Goal: Check status: Check status

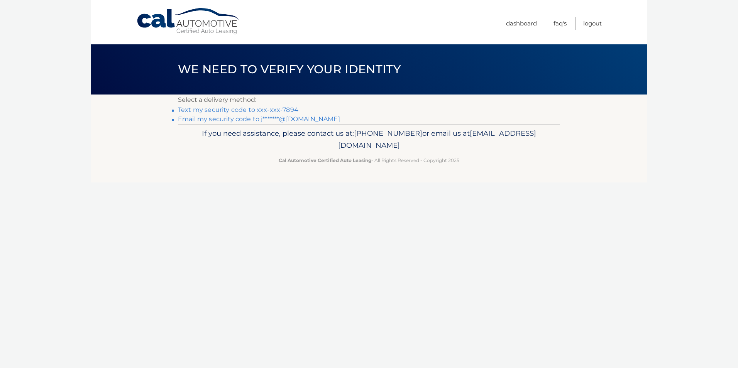
click at [279, 109] on link "Text my security code to xxx-xxx-7894" at bounding box center [238, 109] width 120 height 7
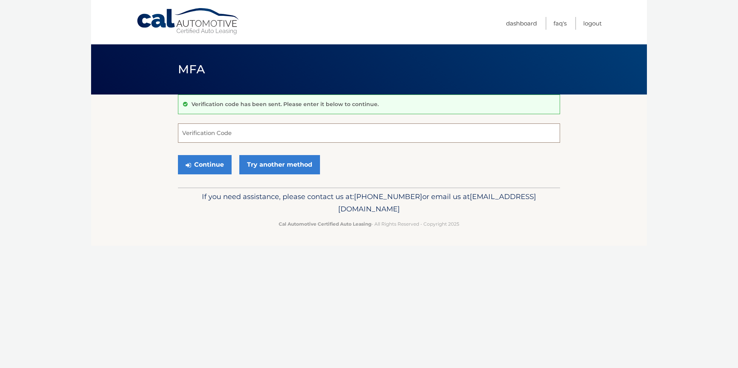
click at [312, 124] on input "Verification Code" at bounding box center [369, 133] width 382 height 19
type input "557160"
click at [225, 158] on button "Continue" at bounding box center [205, 164] width 54 height 19
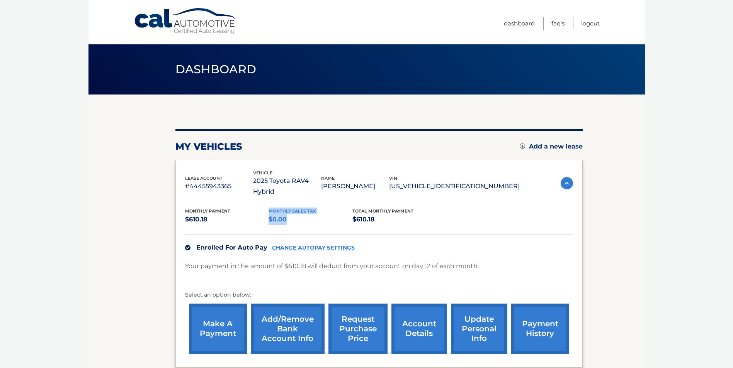
drag, startPoint x: 288, startPoint y: 209, endPoint x: 255, endPoint y: 205, distance: 33.0
click at [255, 208] on div "Monthly Payment $610.18 Monthly sales Tax $0.00 Total Monthly Payment $610.18" at bounding box center [352, 216] width 334 height 17
drag, startPoint x: 255, startPoint y: 205, endPoint x: 247, endPoint y: 210, distance: 9.5
click at [247, 214] on p "$610.18" at bounding box center [227, 219] width 84 height 11
drag, startPoint x: 229, startPoint y: 239, endPoint x: 237, endPoint y: 240, distance: 8.5
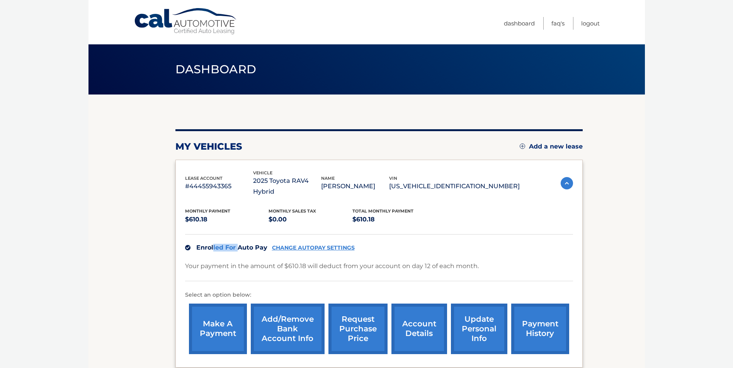
click at [237, 244] on span "Enrolled For Auto Pay" at bounding box center [231, 247] width 71 height 7
drag, startPoint x: 237, startPoint y: 240, endPoint x: 228, endPoint y: 256, distance: 19.0
click at [229, 261] on p "Your payment in the amount of $610.18 will deduct from your account on day 12 o…" at bounding box center [331, 266] width 293 height 11
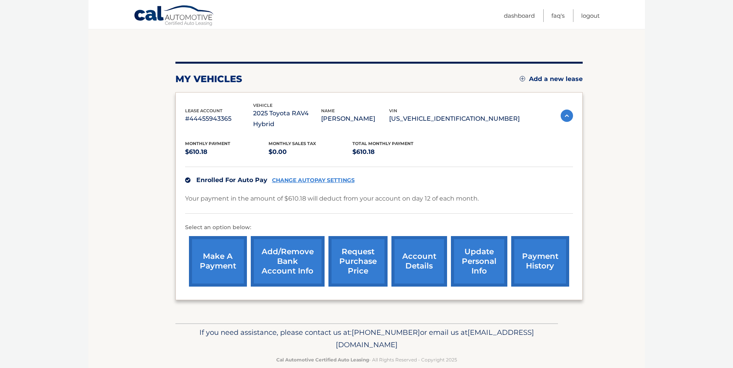
scroll to position [70, 0]
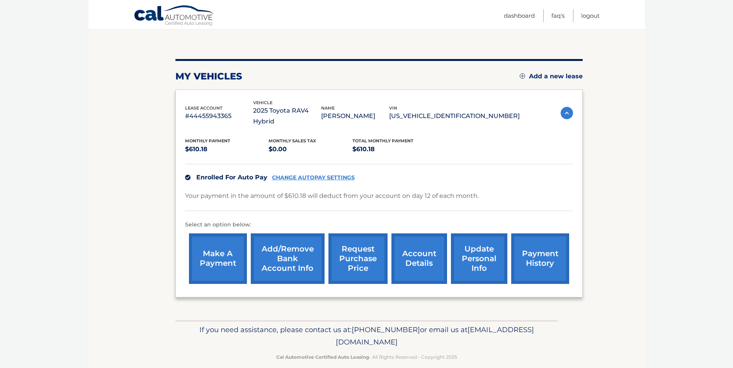
click at [74, 256] on body "Cal Automotive Menu Dashboard FAQ's Logout" at bounding box center [366, 114] width 733 height 368
drag, startPoint x: 203, startPoint y: 166, endPoint x: 239, endPoint y: 166, distance: 36.7
click at [239, 174] on span "Enrolled For Auto Pay" at bounding box center [231, 177] width 71 height 7
click at [181, 169] on div "lease account #44455943365 vehicle 2025 Toyota RAV4 Hybrid name JACOB CIULLA vi…" at bounding box center [378, 194] width 407 height 208
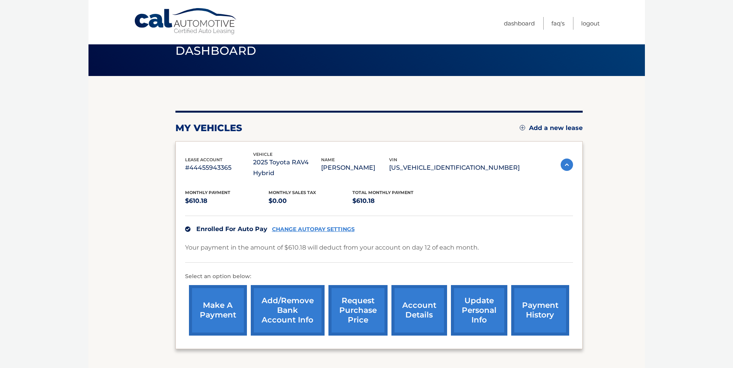
scroll to position [0, 0]
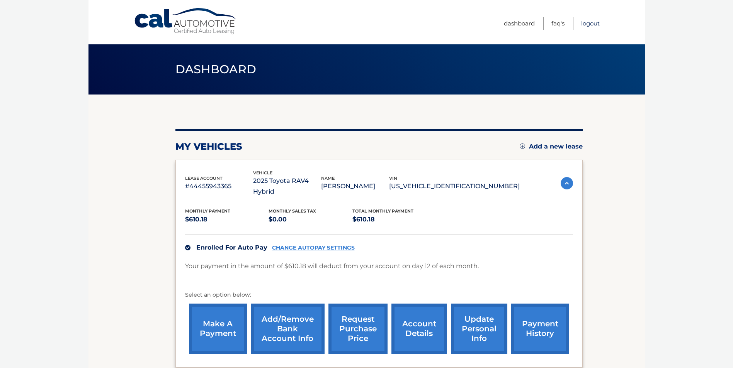
click at [590, 24] on link "Logout" at bounding box center [590, 23] width 19 height 13
